Goal: Task Accomplishment & Management: Use online tool/utility

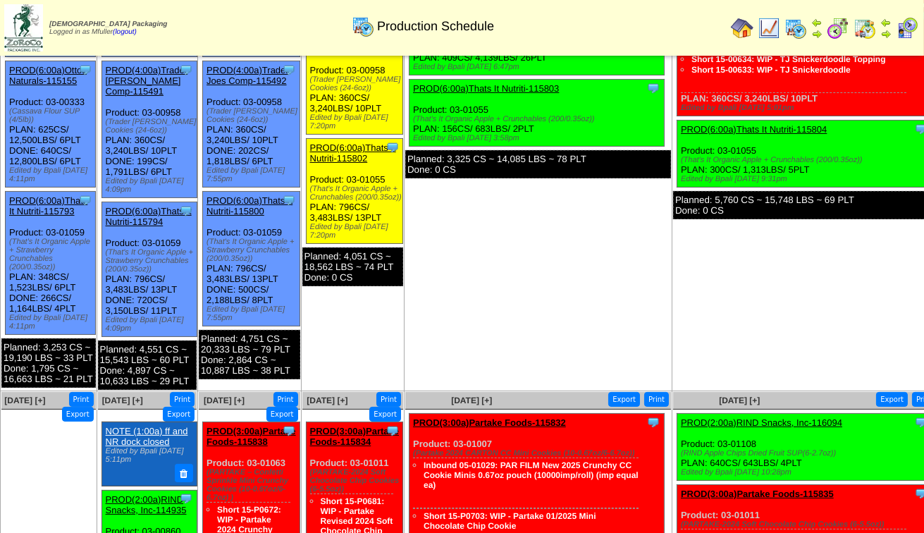
scroll to position [282, 0]
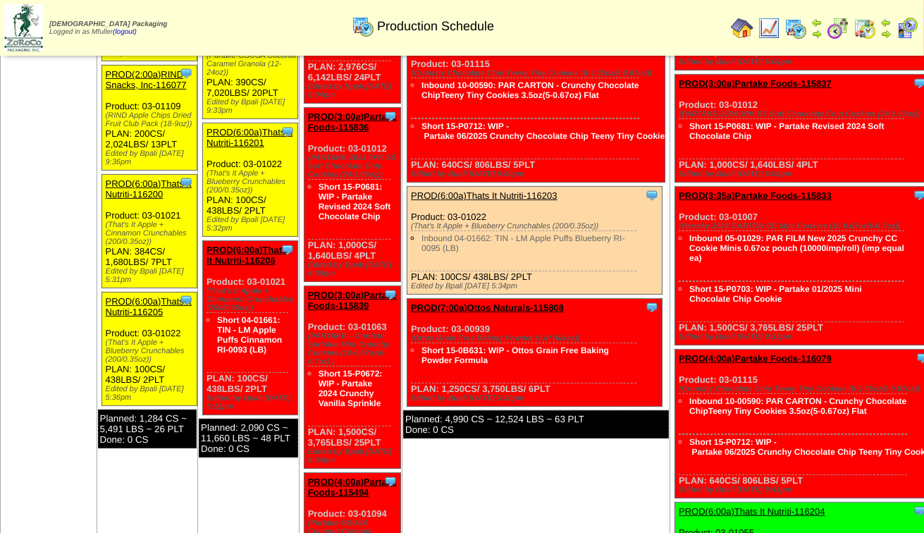
scroll to position [881, 0]
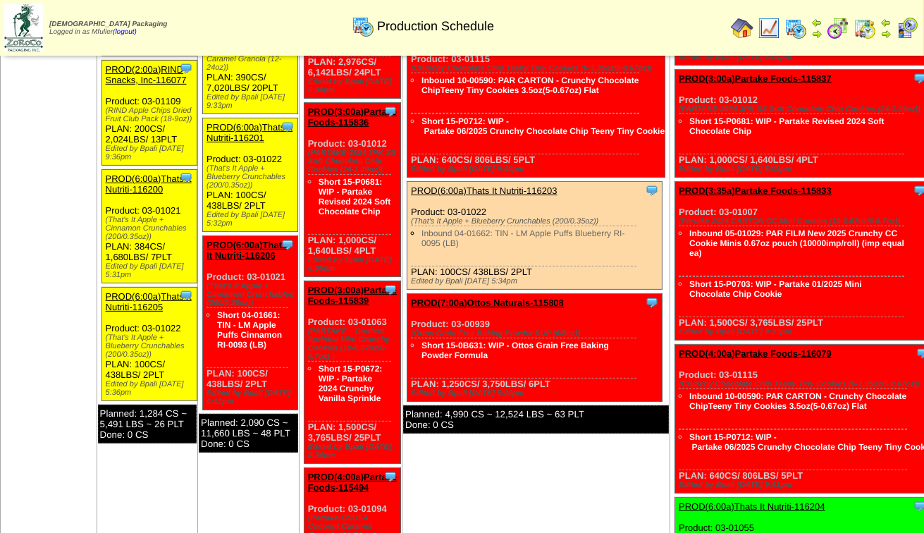
click at [135, 173] on link "PROD(6:00a)Thats It Nutriti-116200" at bounding box center [149, 183] width 86 height 21
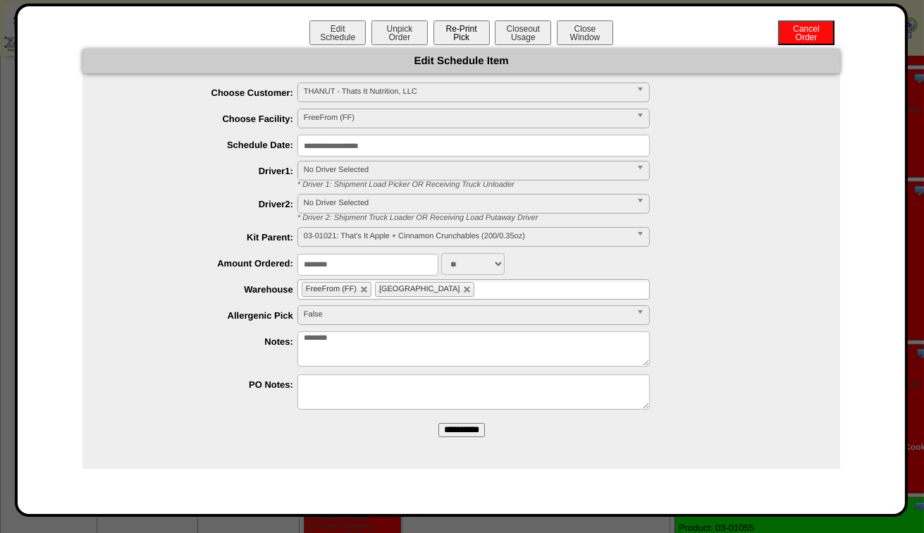
click at [459, 38] on button "Re-Print Pick" at bounding box center [461, 32] width 56 height 25
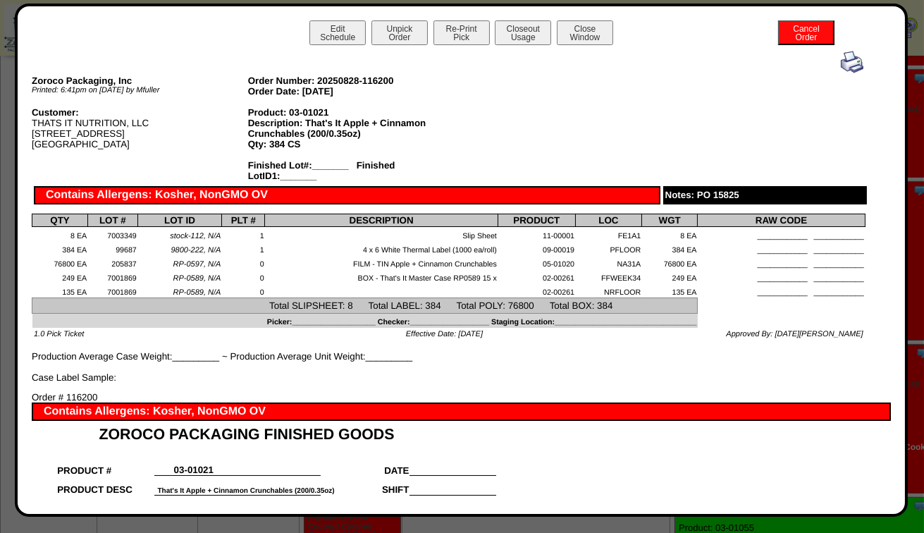
click at [846, 66] on img at bounding box center [852, 62] width 23 height 23
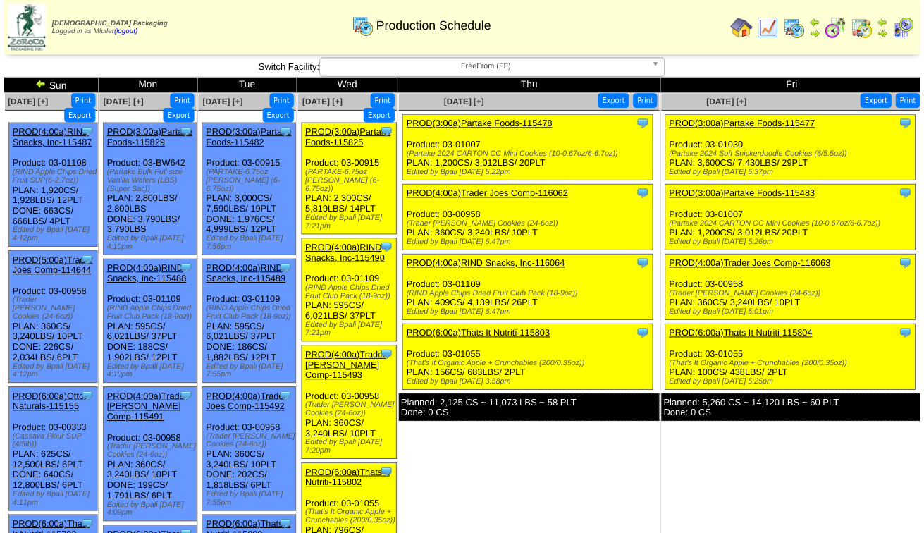
scroll to position [881, 0]
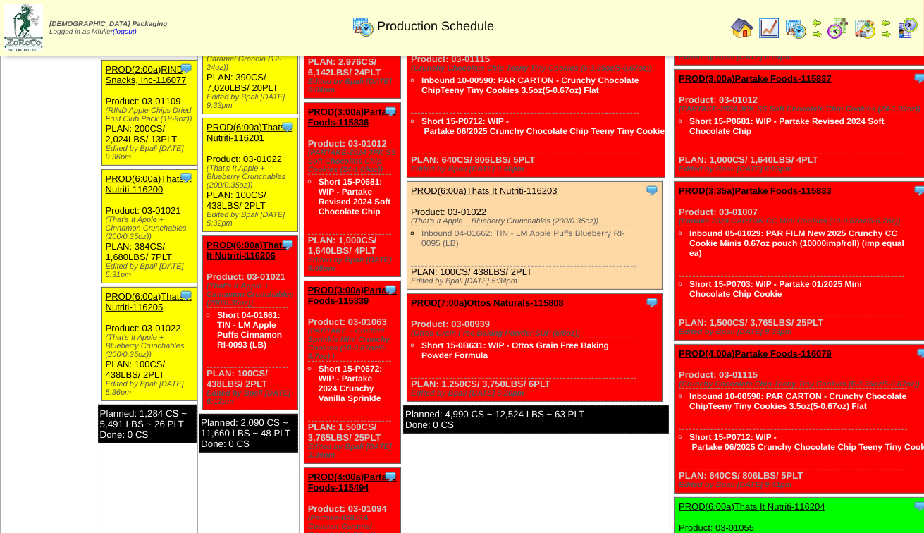
click at [144, 295] on link "PROD(6:00a)Thats It Nutriti-116205" at bounding box center [149, 301] width 86 height 21
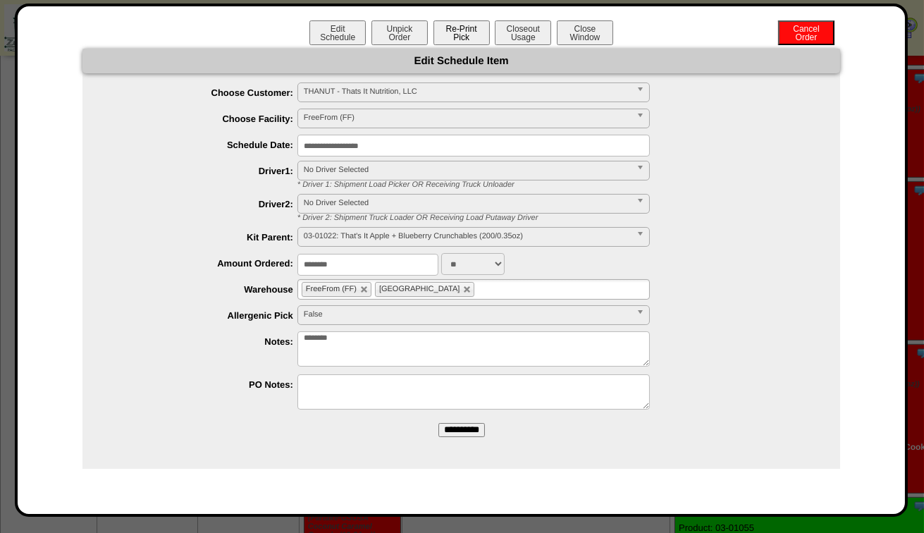
click at [459, 31] on button "Re-Print Pick" at bounding box center [461, 32] width 56 height 25
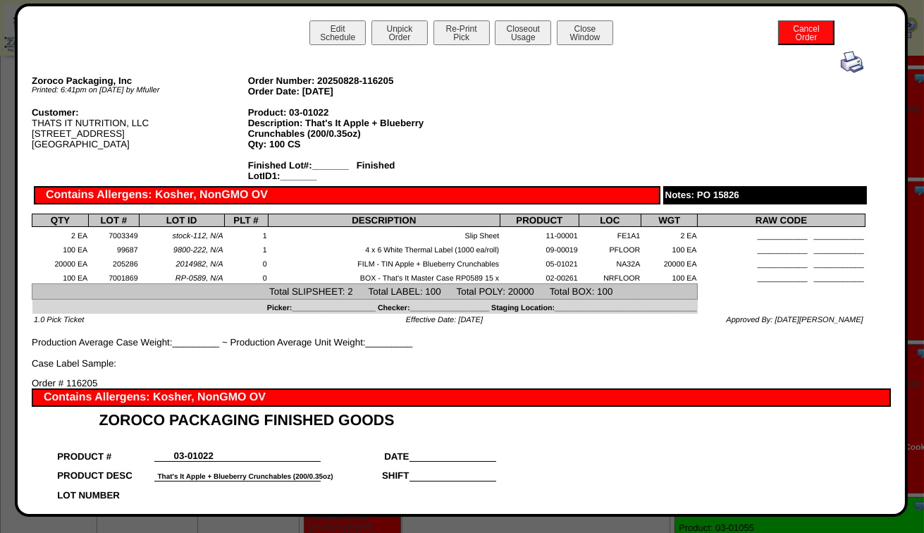
click at [848, 61] on img at bounding box center [852, 62] width 23 height 23
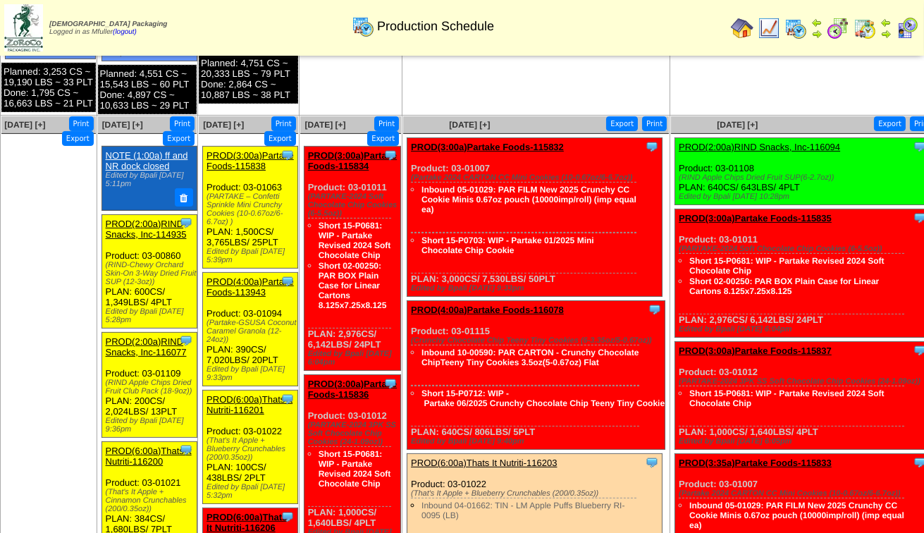
scroll to position [599, 0]
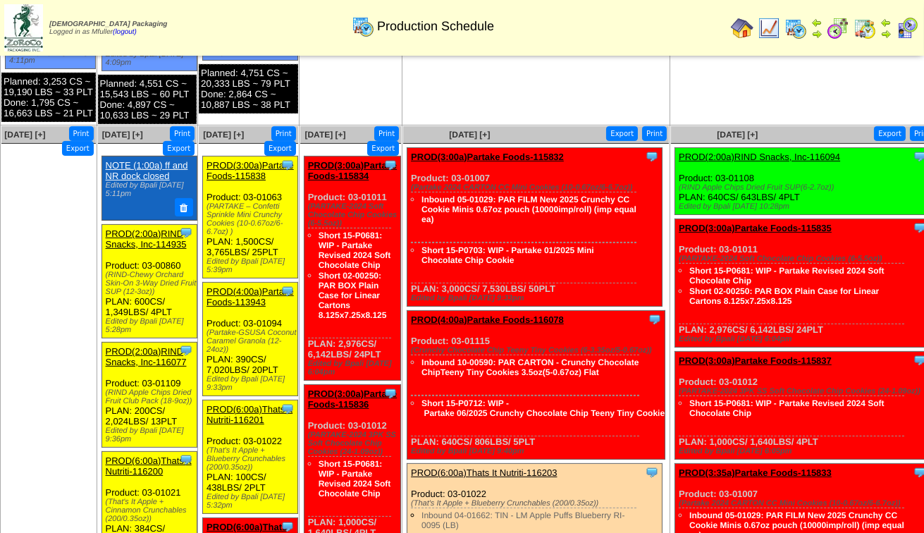
click at [248, 164] on link "PROD(3:00a)Partake Foods-115838" at bounding box center [249, 170] width 87 height 21
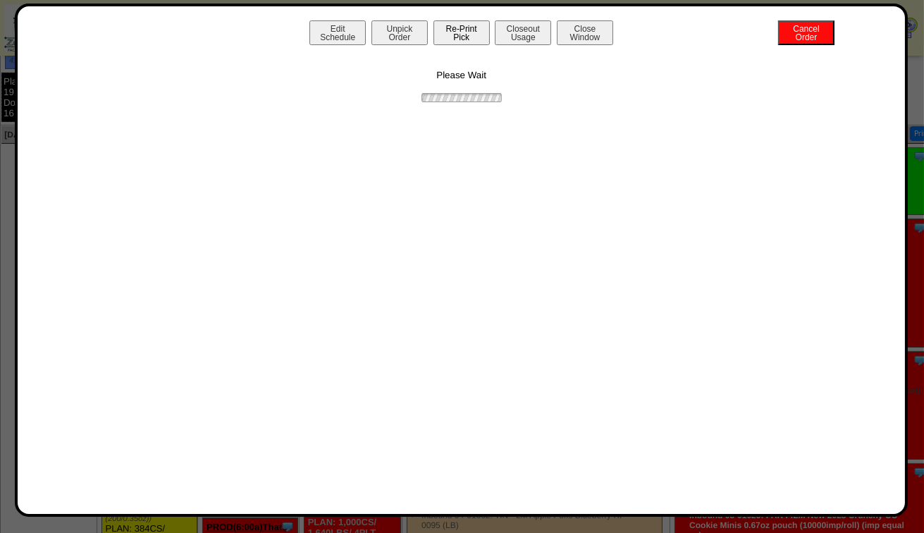
click at [476, 36] on button "Re-Print Pick" at bounding box center [461, 32] width 56 height 25
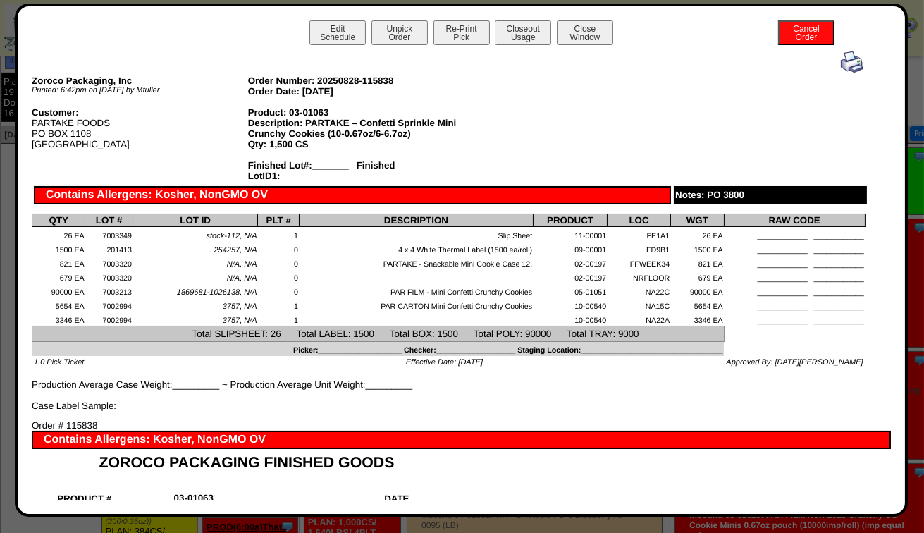
click at [841, 62] on img at bounding box center [852, 62] width 23 height 23
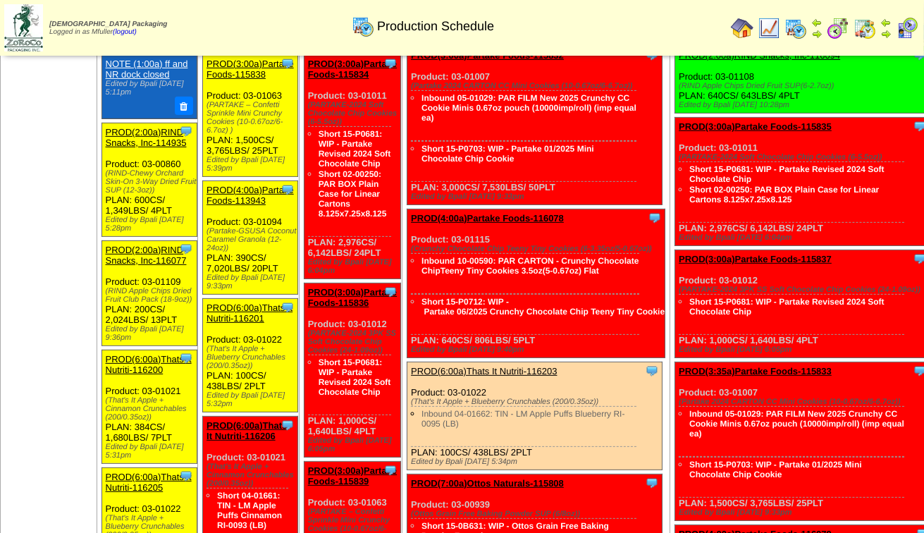
scroll to position [740, 0]
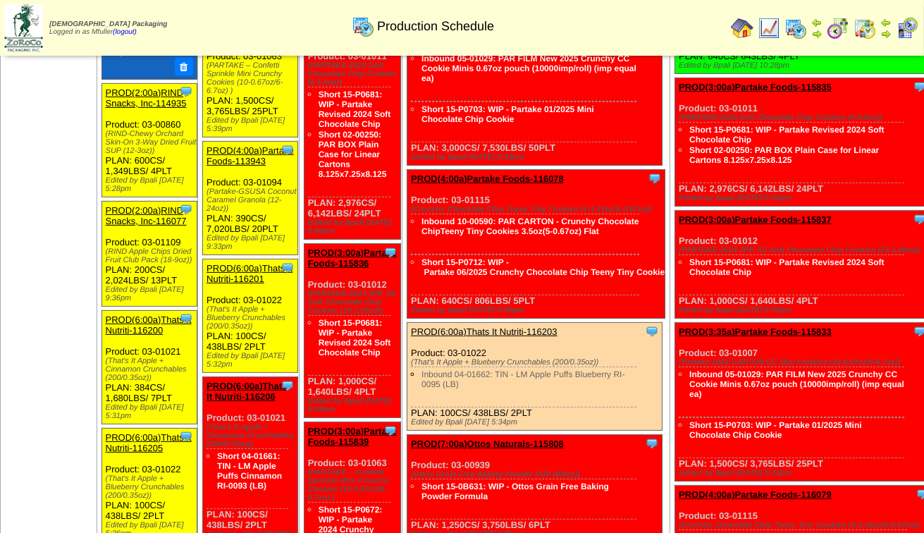
click at [237, 150] on link "PROD(4:00a)Partake Foods-113943" at bounding box center [249, 155] width 87 height 21
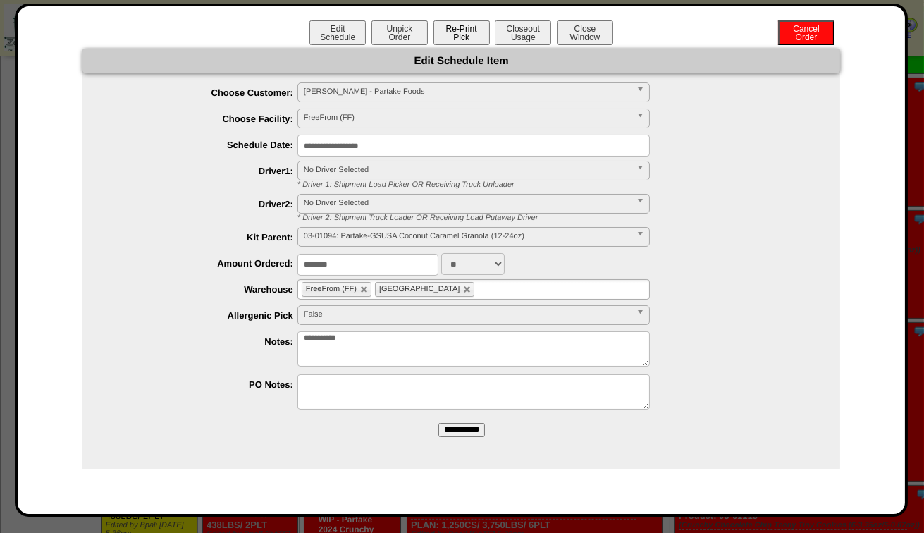
click at [471, 30] on button "Re-Print Pick" at bounding box center [461, 32] width 56 height 25
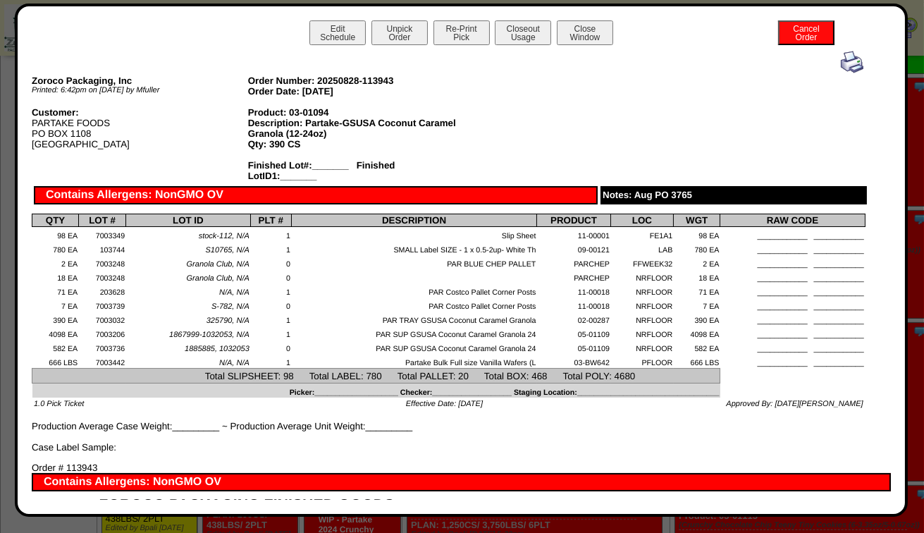
click at [850, 64] on img at bounding box center [852, 62] width 23 height 23
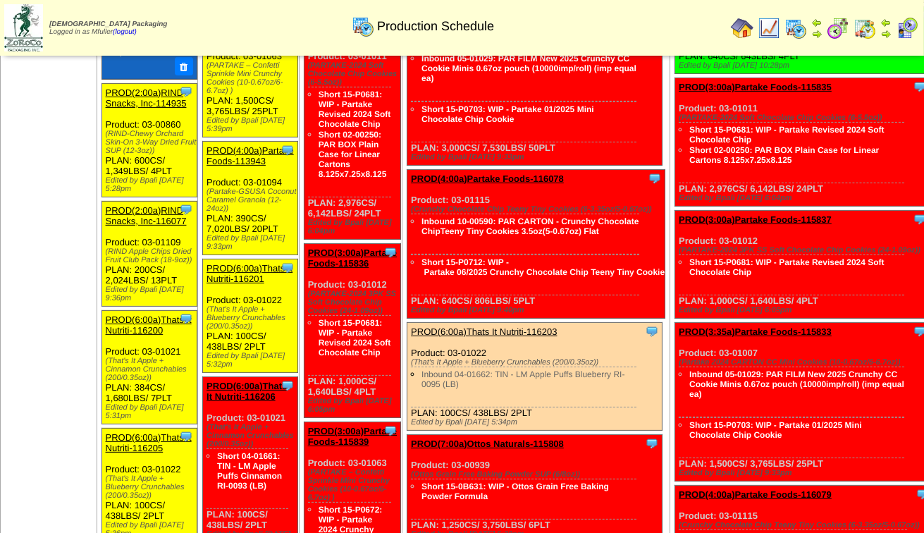
scroll to position [810, 0]
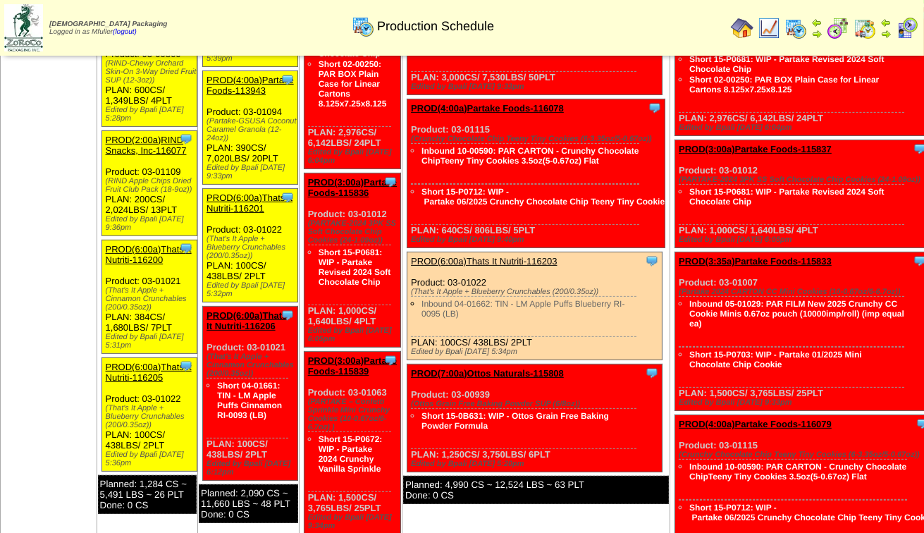
click at [245, 202] on link "PROD(6:00a)Thats It Nutriti-116201" at bounding box center [249, 202] width 86 height 21
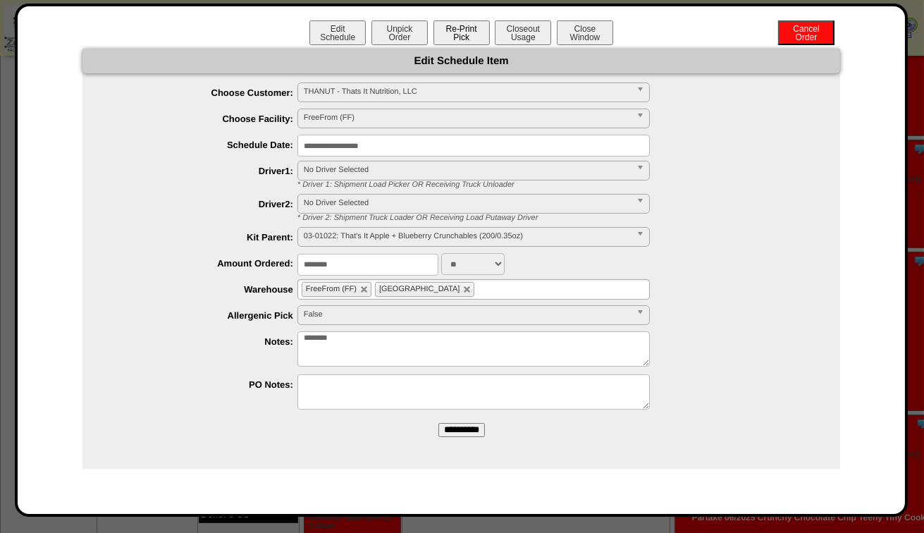
click at [461, 39] on button "Re-Print Pick" at bounding box center [461, 32] width 56 height 25
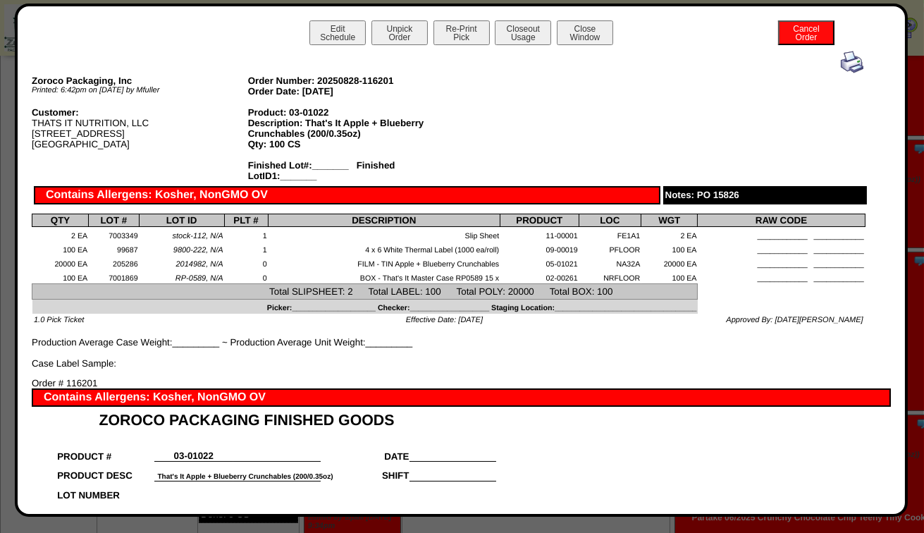
click at [841, 66] on img at bounding box center [852, 62] width 23 height 23
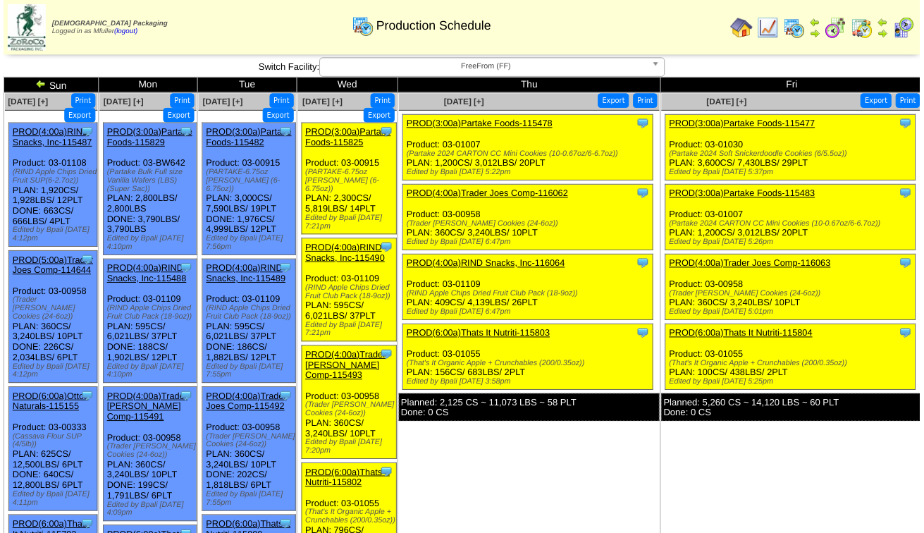
scroll to position [810, 0]
